Goal: Transaction & Acquisition: Purchase product/service

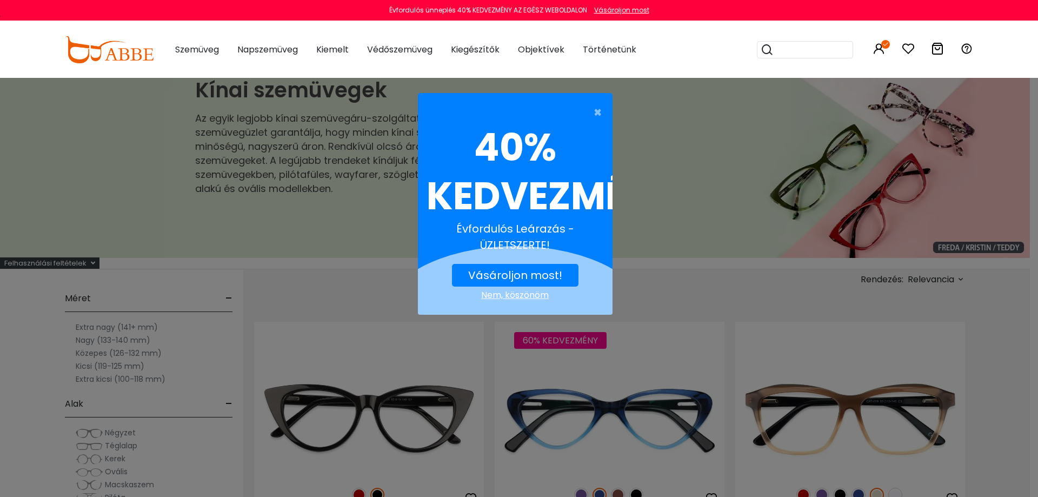
click at [526, 268] on font "Vásároljon most!" at bounding box center [515, 275] width 94 height 15
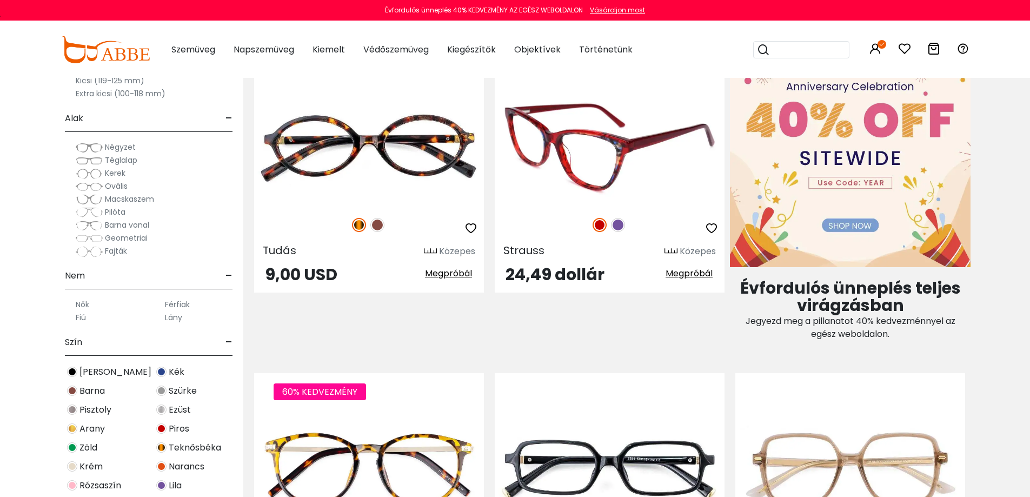
scroll to position [595, 0]
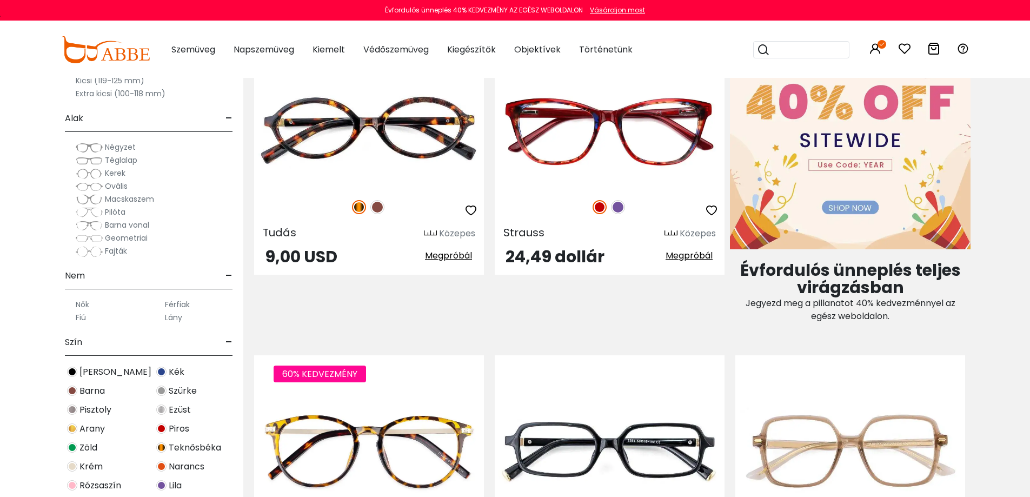
click at [842, 182] on img at bounding box center [850, 141] width 241 height 215
